Goal: Navigation & Orientation: Find specific page/section

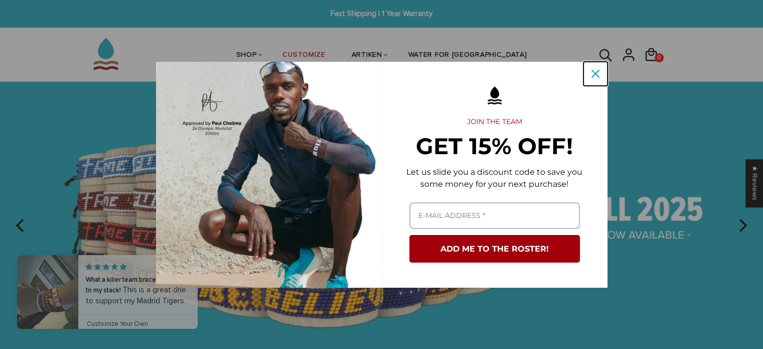
click at [599, 78] on div "Close" at bounding box center [595, 74] width 16 height 16
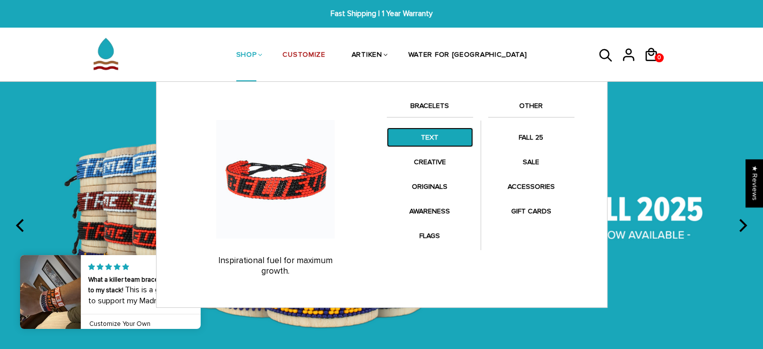
click at [454, 142] on link "TEXT" at bounding box center [430, 137] width 86 height 20
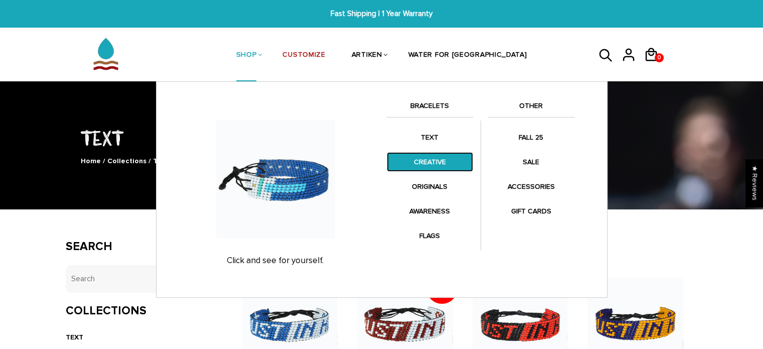
click at [425, 162] on link "CREATIVE" at bounding box center [430, 162] width 86 height 20
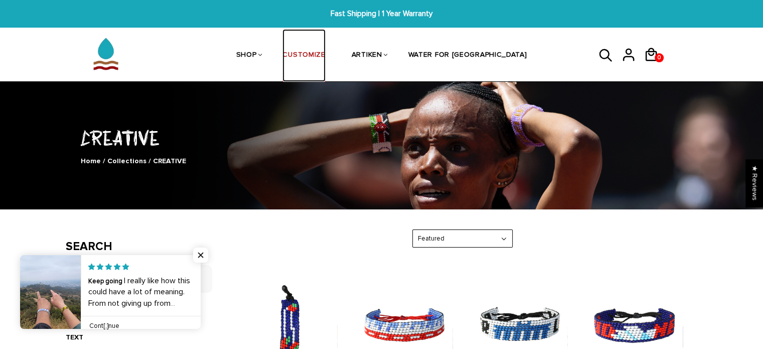
click at [325, 53] on link "CUSTOMIZE" at bounding box center [303, 55] width 43 height 53
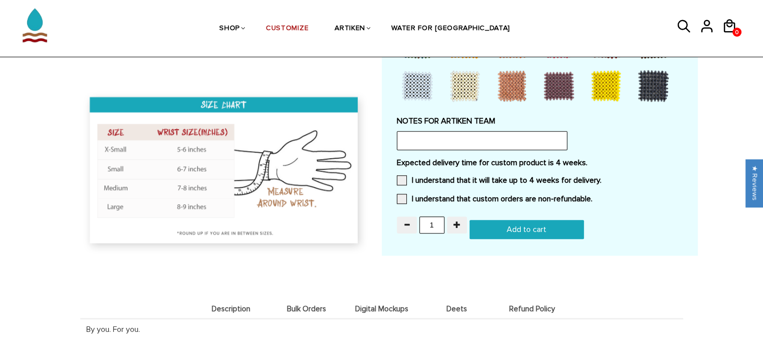
scroll to position [906, 0]
